Goal: Answer question/provide support: Share knowledge or assist other users

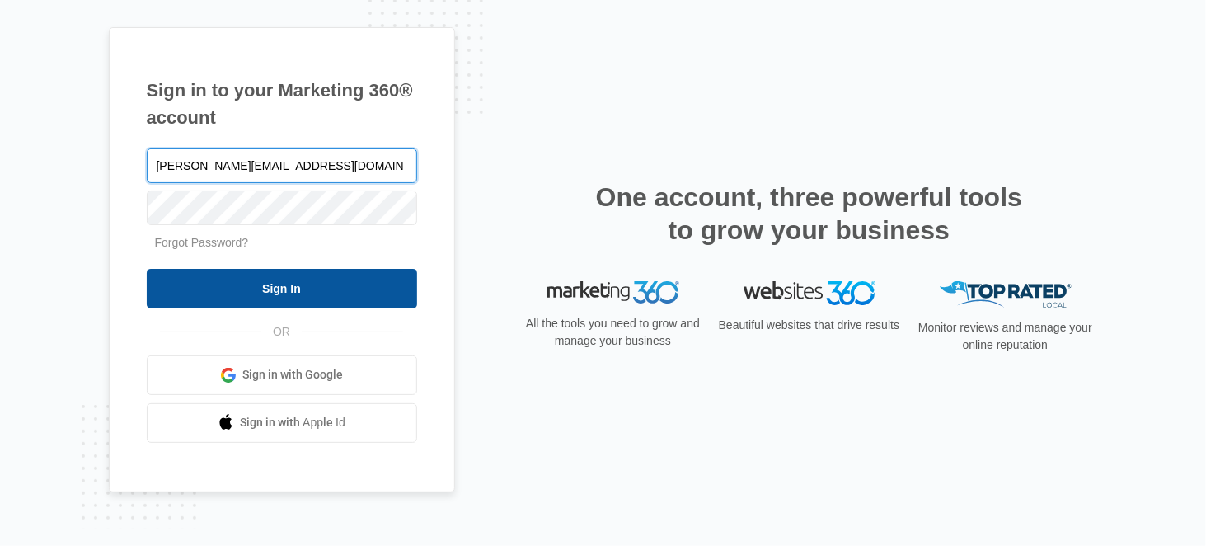
type input "[PERSON_NAME][EMAIL_ADDRESS][DOMAIN_NAME]"
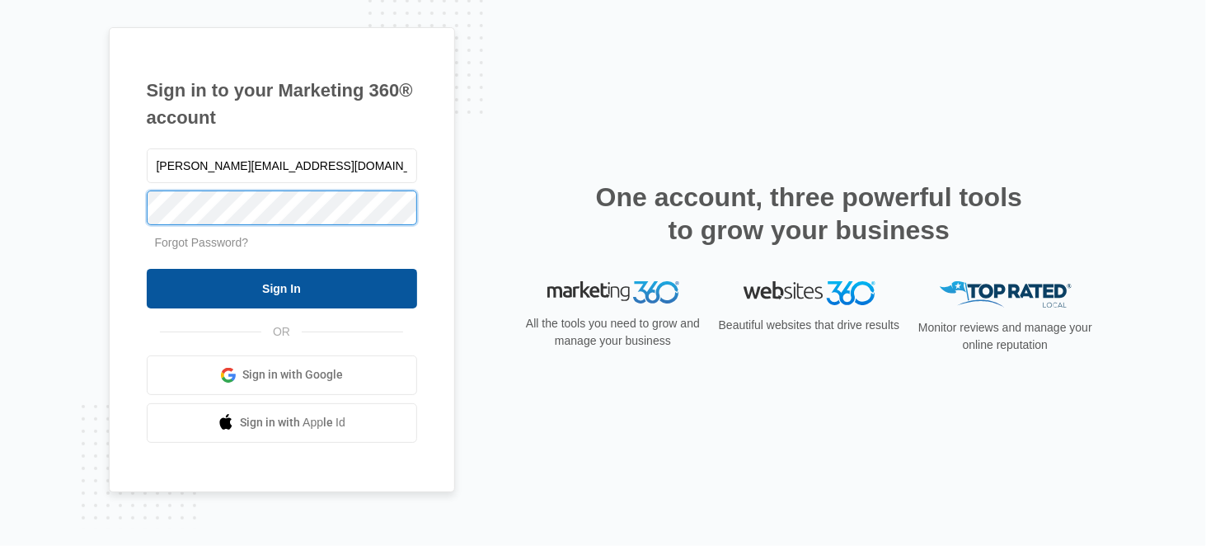
click at [147, 269] on input "Sign In" at bounding box center [282, 289] width 270 height 40
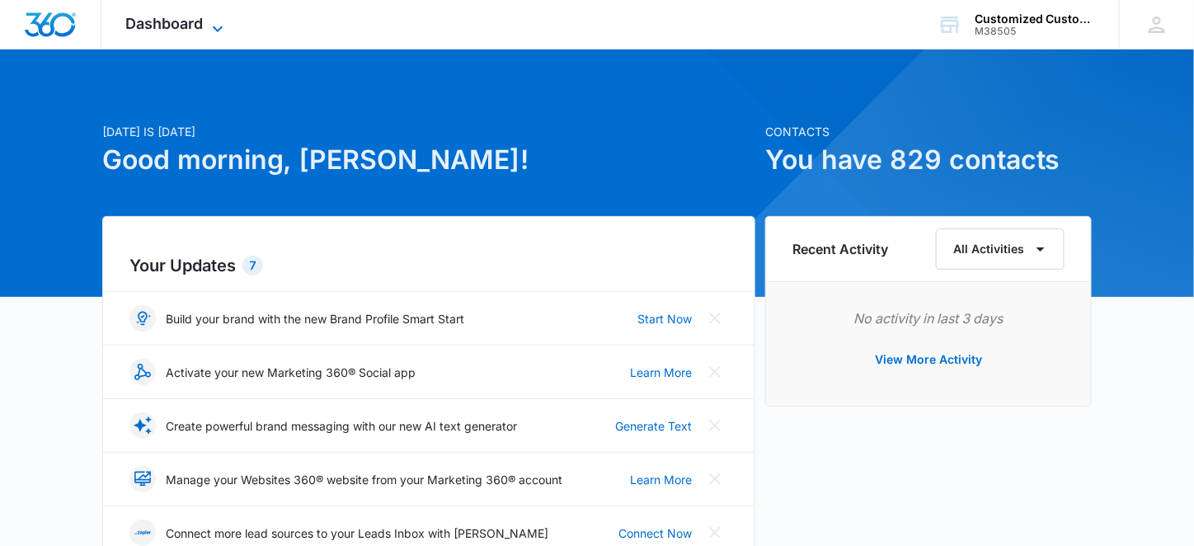
click at [221, 25] on icon at bounding box center [218, 29] width 20 height 20
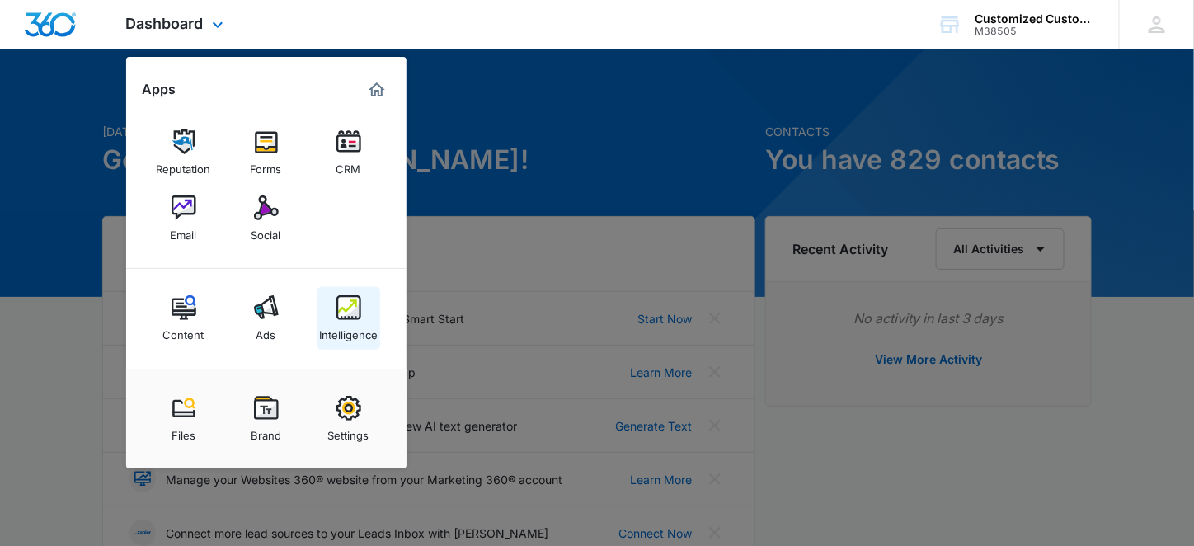
click at [344, 307] on img at bounding box center [348, 307] width 25 height 25
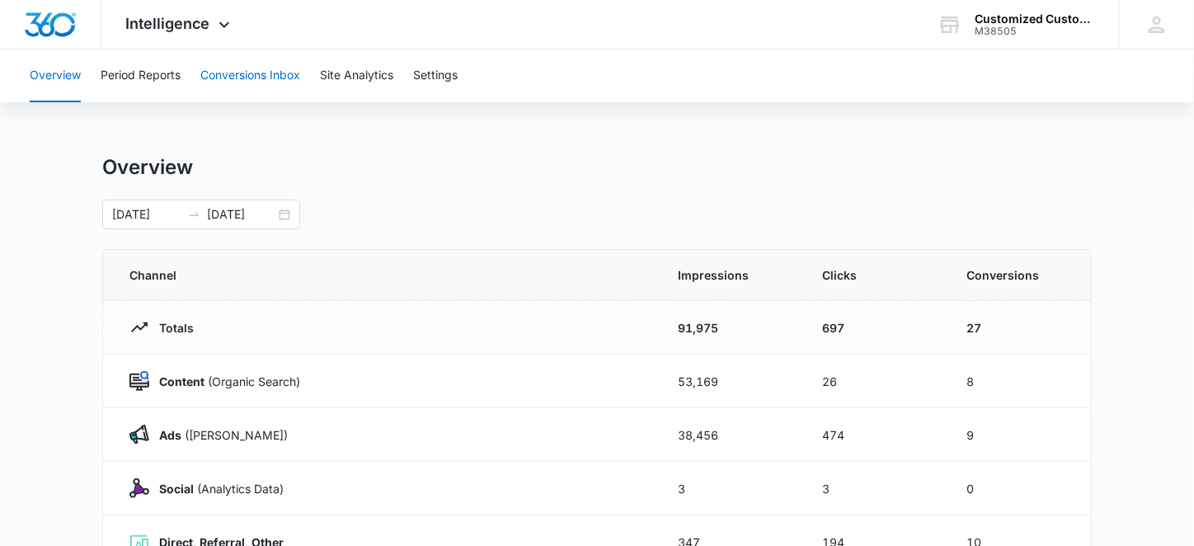
click at [261, 73] on button "Conversions Inbox" at bounding box center [250, 75] width 100 height 53
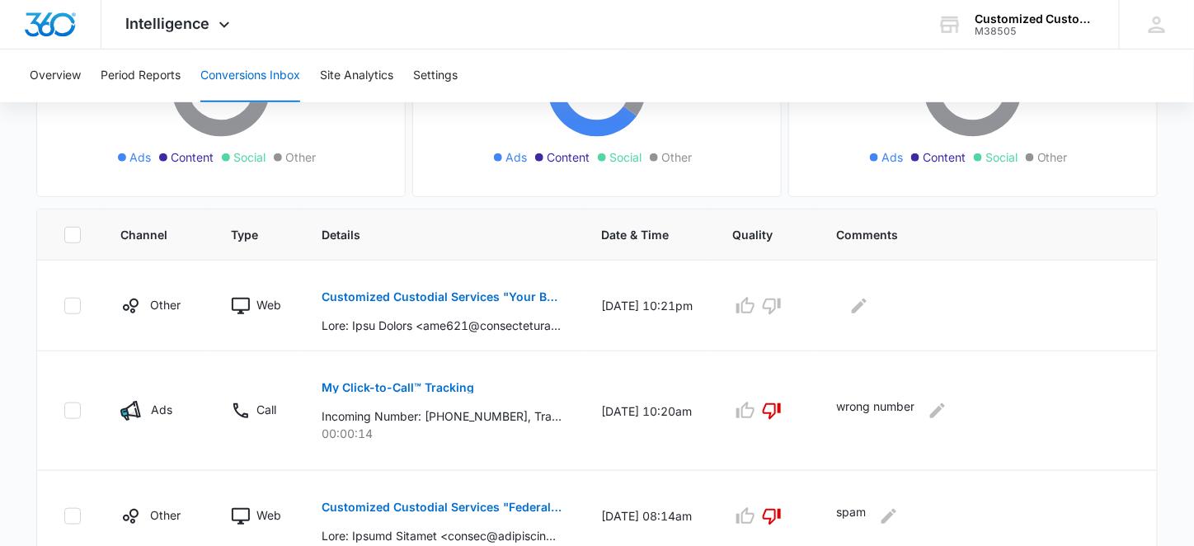
scroll to position [268, 0]
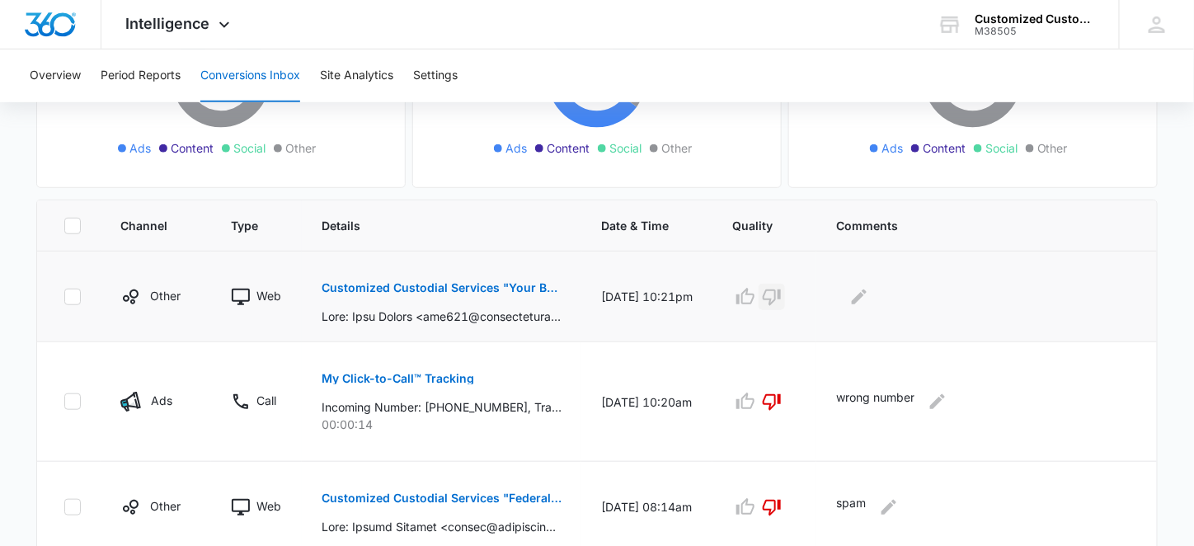
click at [775, 294] on icon "button" at bounding box center [772, 297] width 20 height 20
click at [858, 297] on icon "Edit Comments" at bounding box center [859, 297] width 20 height 20
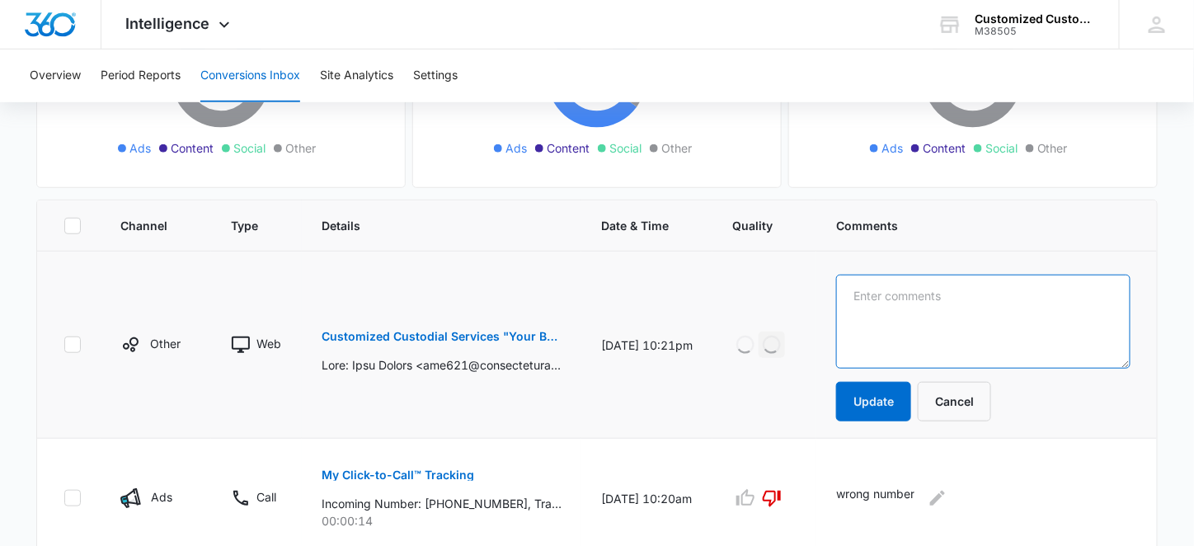
click at [859, 296] on textarea at bounding box center [983, 322] width 294 height 94
type textarea "spam"
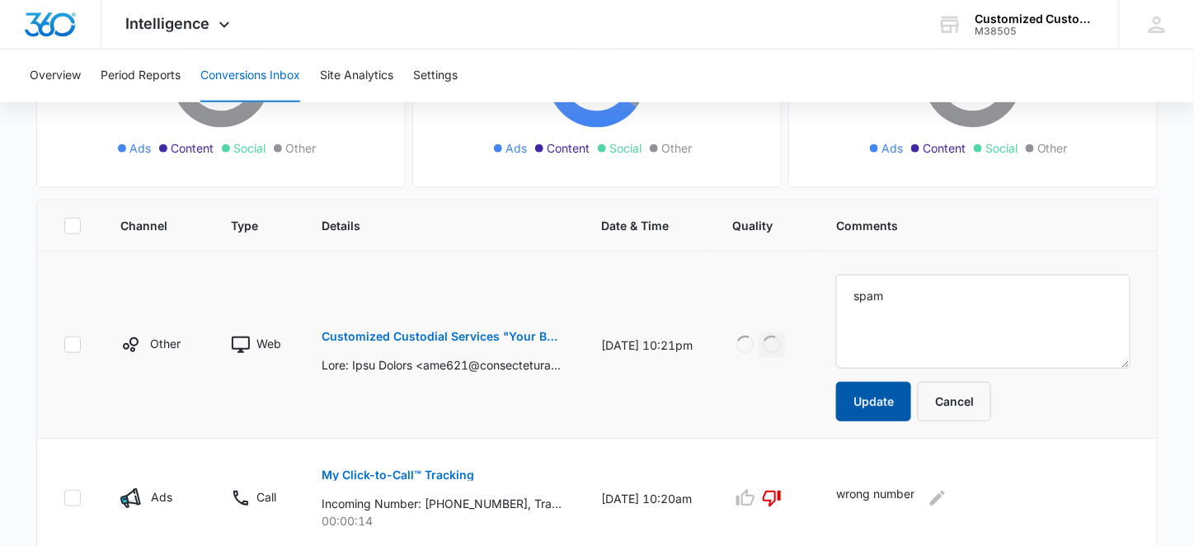
click at [870, 389] on button "Update" at bounding box center [873, 402] width 75 height 40
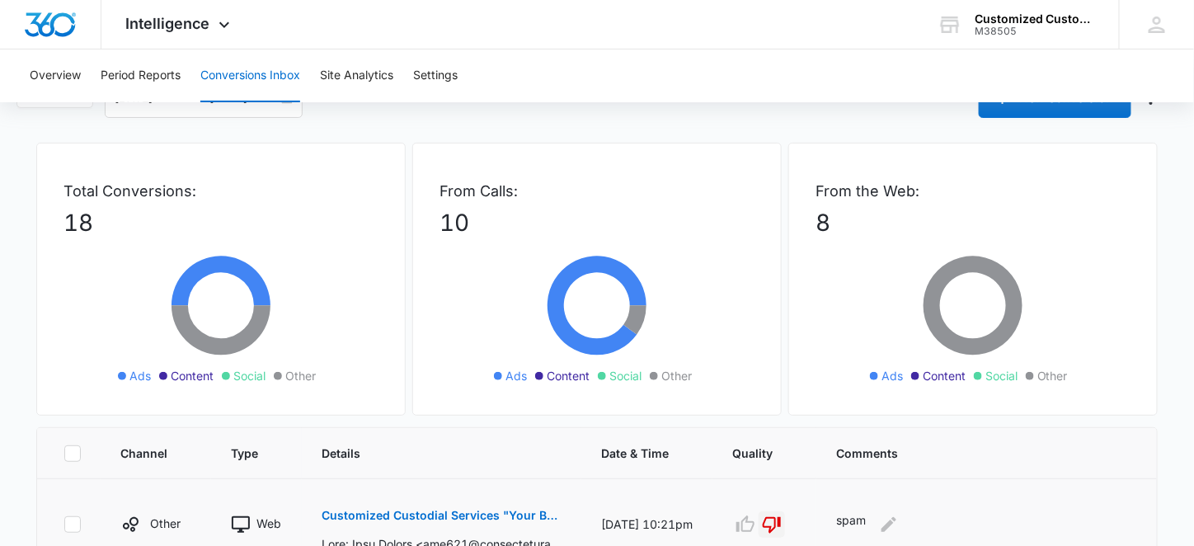
scroll to position [0, 0]
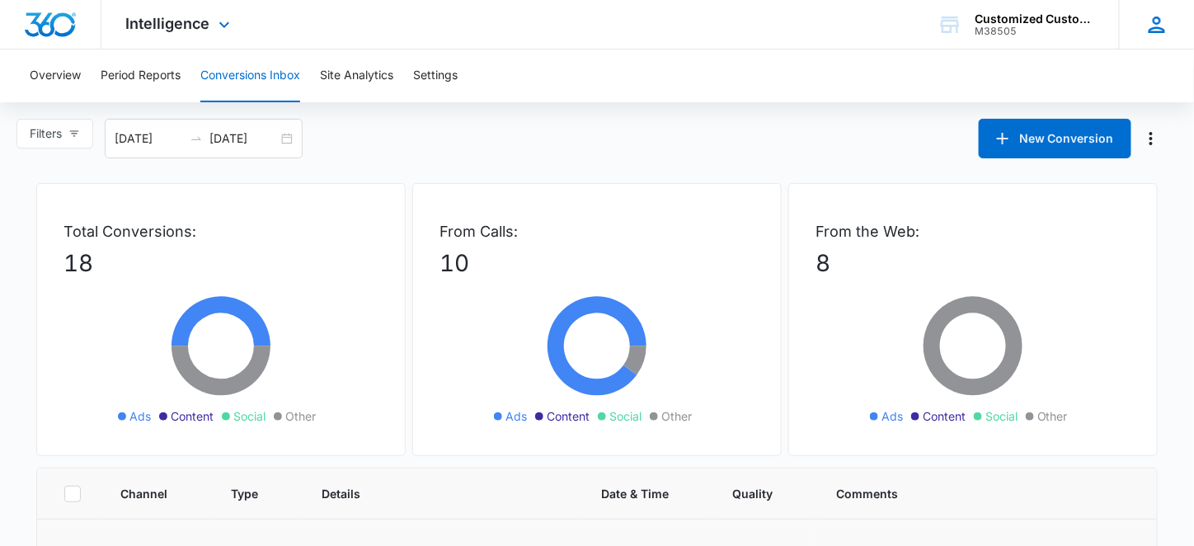
click at [1154, 27] on icon at bounding box center [1157, 24] width 16 height 16
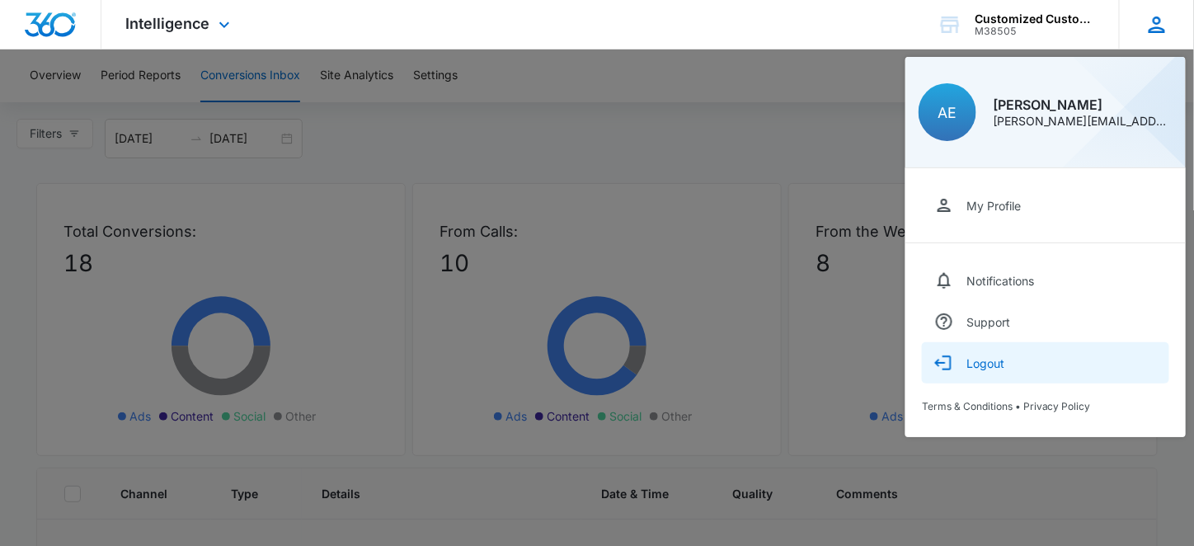
click at [1013, 366] on button "Logout" at bounding box center [1045, 362] width 247 height 41
